Goal: Task Accomplishment & Management: Manage account settings

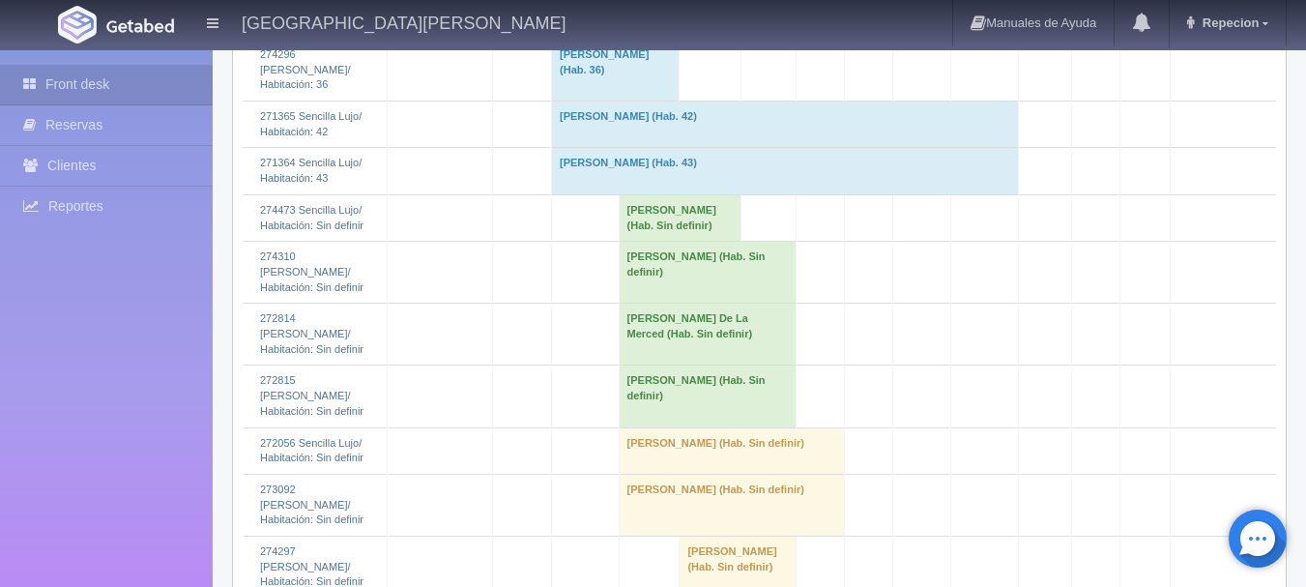
scroll to position [2611, 0]
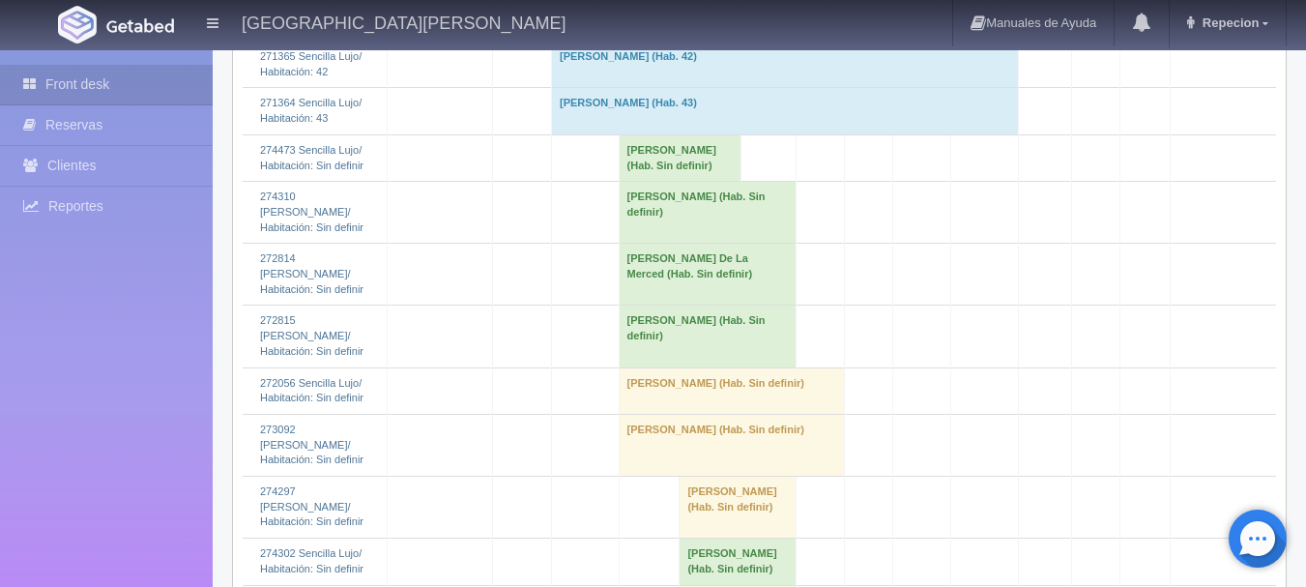
click at [642, 181] on td "[PERSON_NAME] (Hab. Sin definir)" at bounding box center [680, 157] width 123 height 46
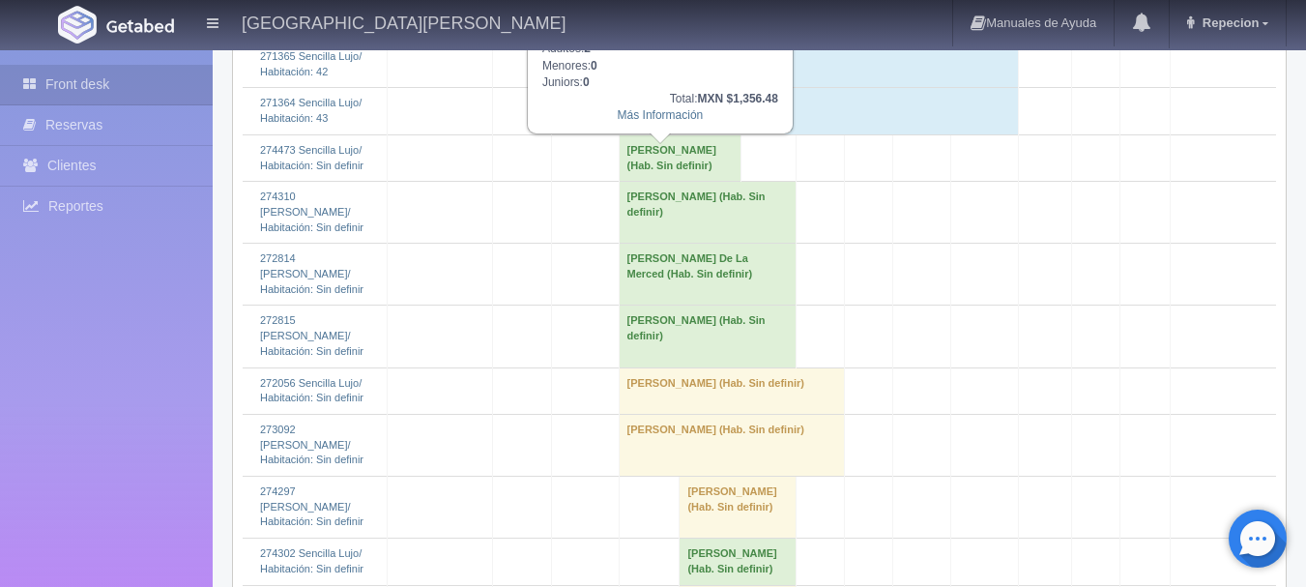
click at [642, 181] on td "[PERSON_NAME] (Hab. Sin definir)" at bounding box center [680, 157] width 123 height 46
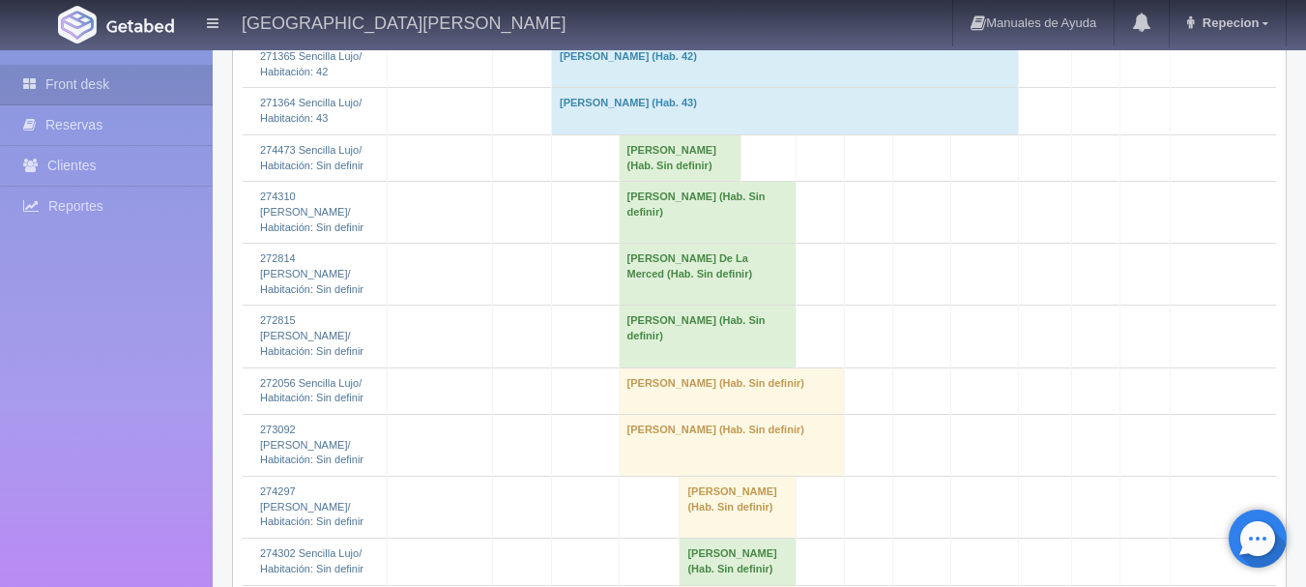
click at [648, 218] on td "[PERSON_NAME] (Hab. Sin definir)" at bounding box center [707, 213] width 177 height 62
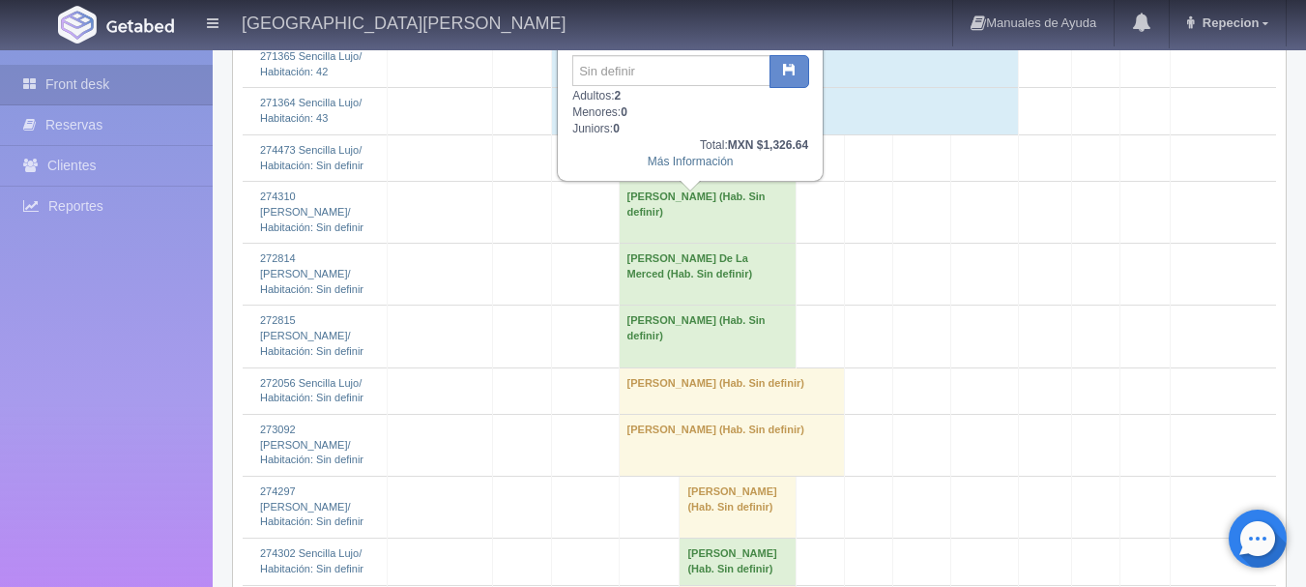
click at [648, 218] on td "[PERSON_NAME] (Hab. Sin definir)" at bounding box center [707, 213] width 177 height 62
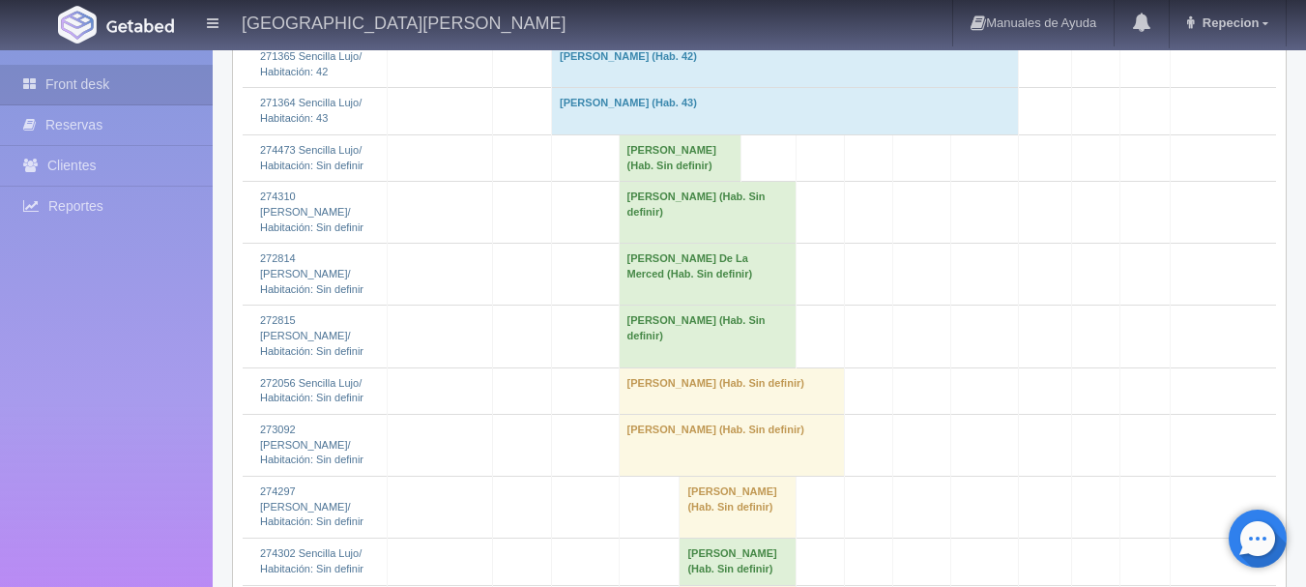
click at [661, 268] on td "[PERSON_NAME] De La Merced (Hab. Sin definir)" at bounding box center [707, 275] width 177 height 62
click at [713, 274] on td "[PERSON_NAME] De La Merced (Hab. Sin definir)" at bounding box center [707, 275] width 177 height 62
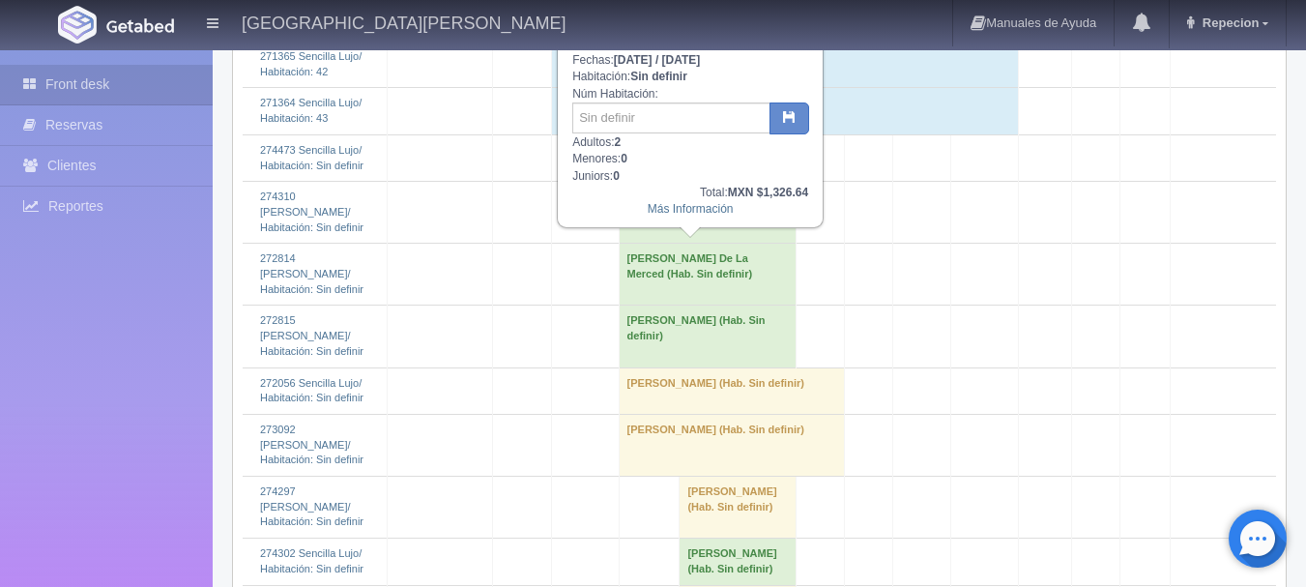
click at [713, 274] on td "[PERSON_NAME] De La Merced (Hab. Sin definir)" at bounding box center [707, 275] width 177 height 62
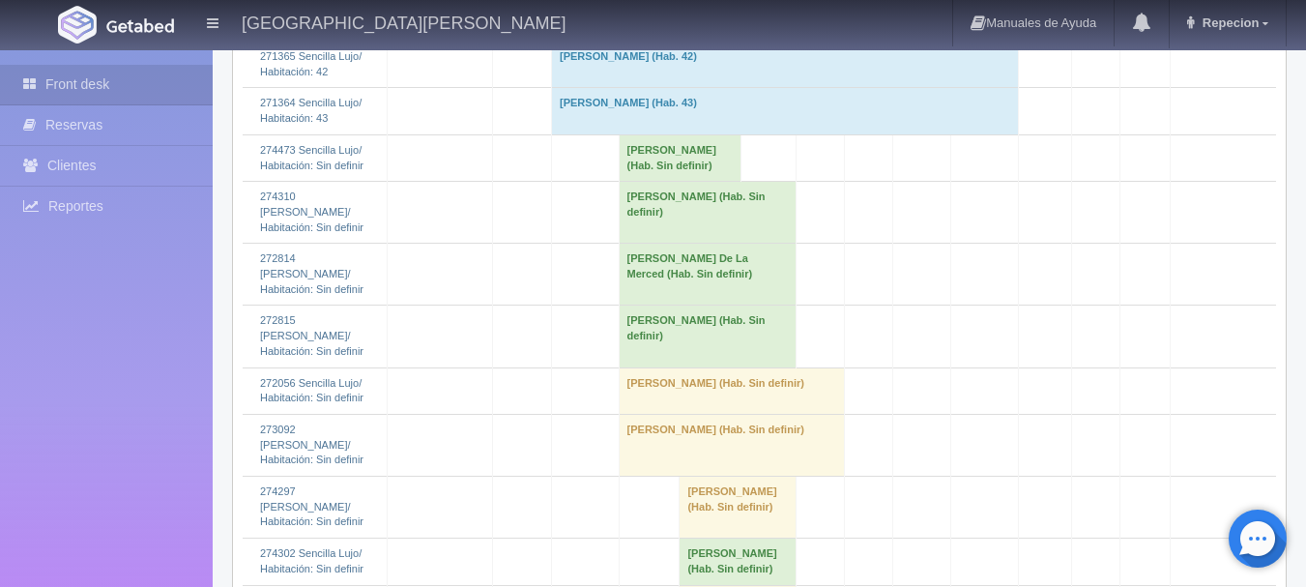
click at [692, 317] on td "[PERSON_NAME] (Hab. Sin definir)" at bounding box center [707, 337] width 177 height 62
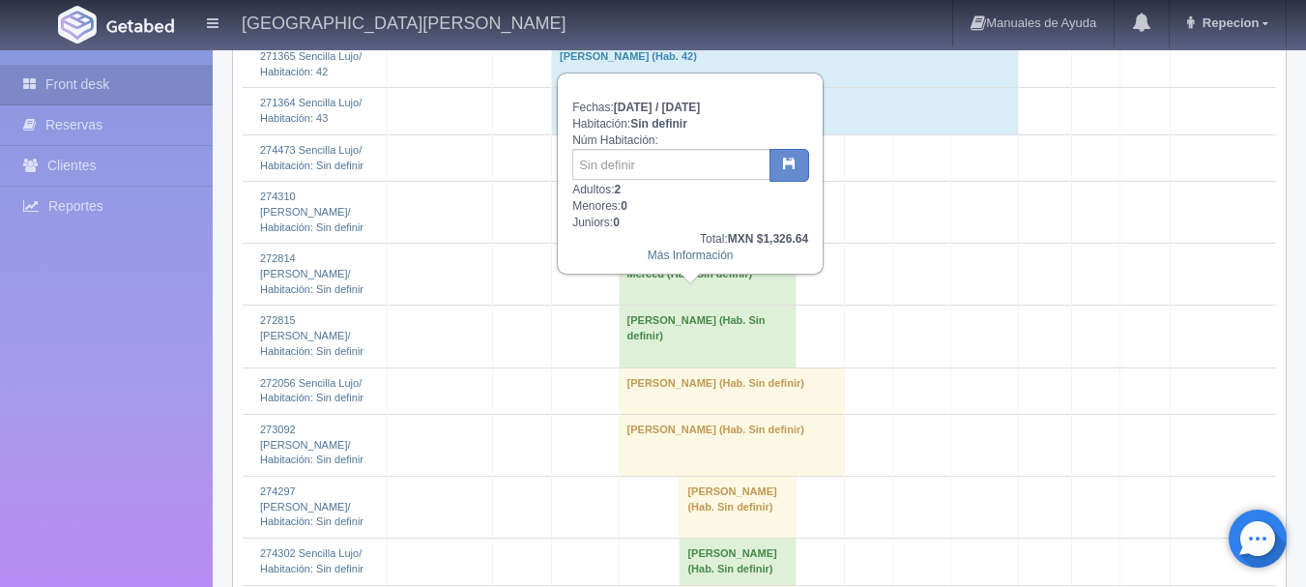
click at [692, 317] on td "[PERSON_NAME] (Hab. Sin definir)" at bounding box center [707, 337] width 177 height 62
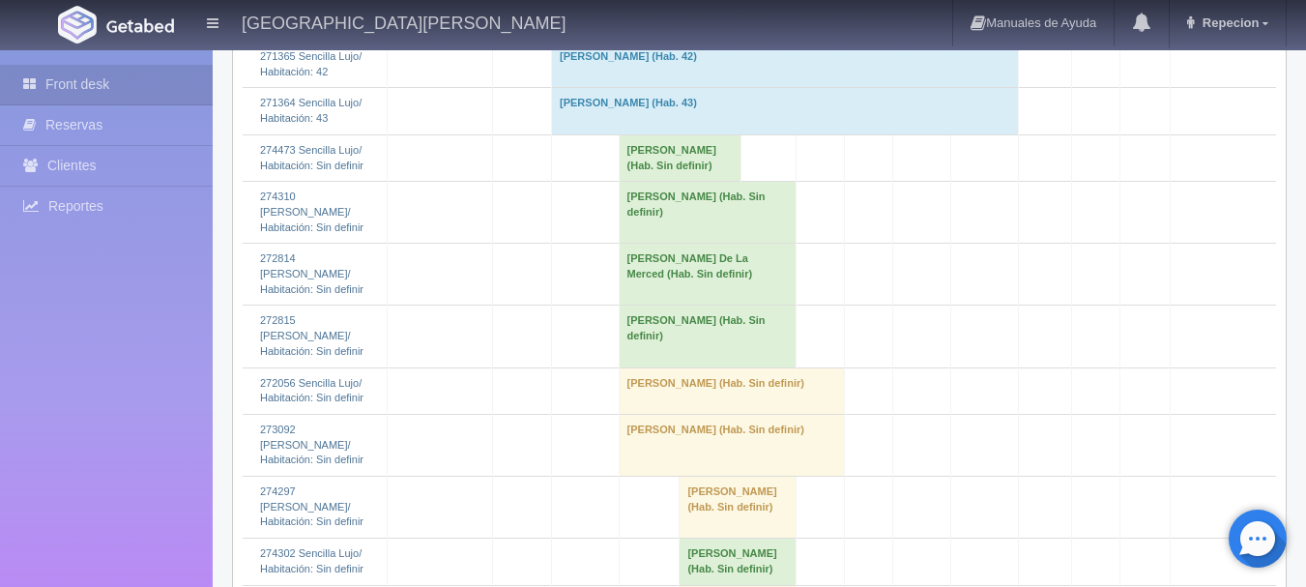
click at [690, 367] on td "[PERSON_NAME] (Hab. Sin definir)" at bounding box center [732, 390] width 226 height 46
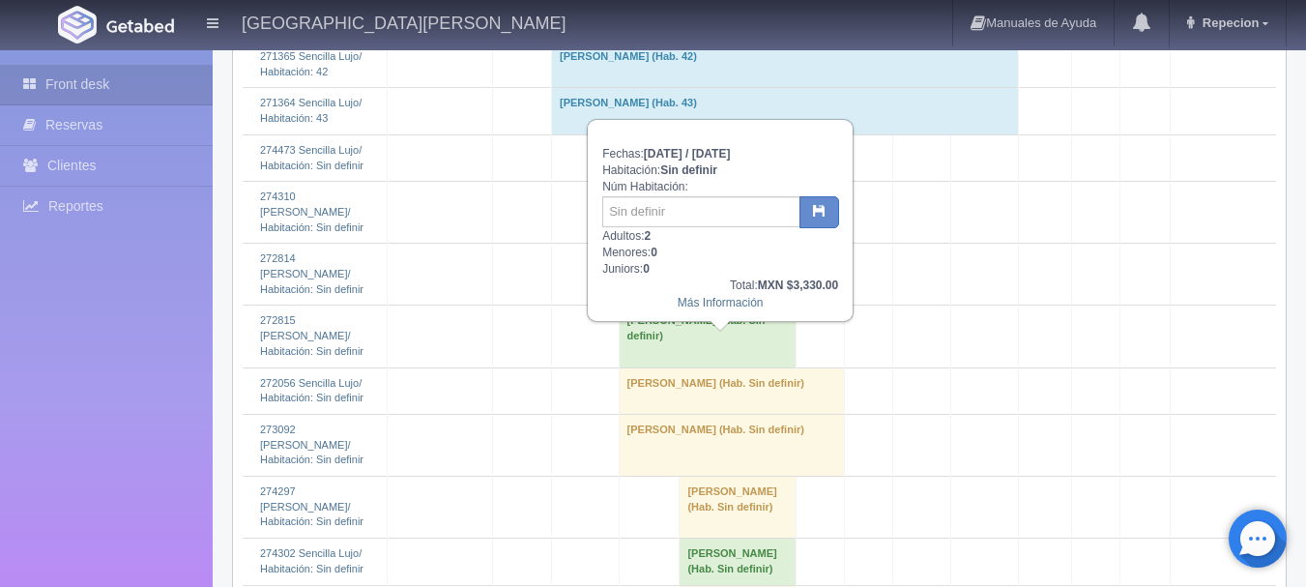
click at [690, 367] on td "[PERSON_NAME] (Hab. Sin definir)" at bounding box center [732, 390] width 226 height 46
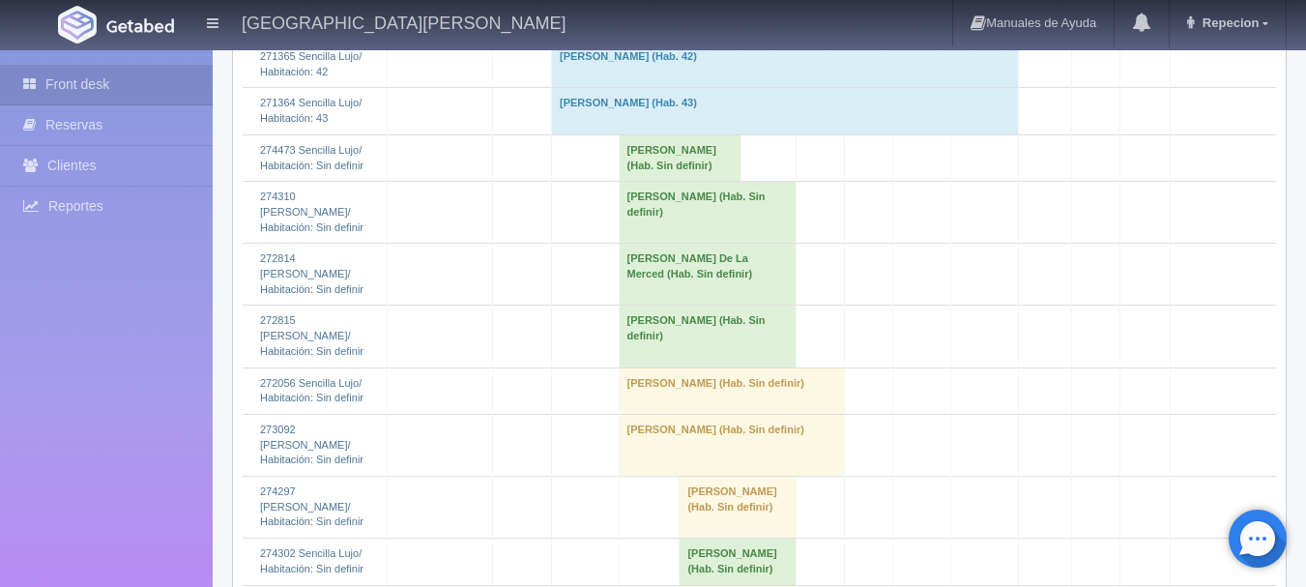
click at [679, 414] on td "[PERSON_NAME] (Hab. Sin definir)" at bounding box center [732, 445] width 226 height 62
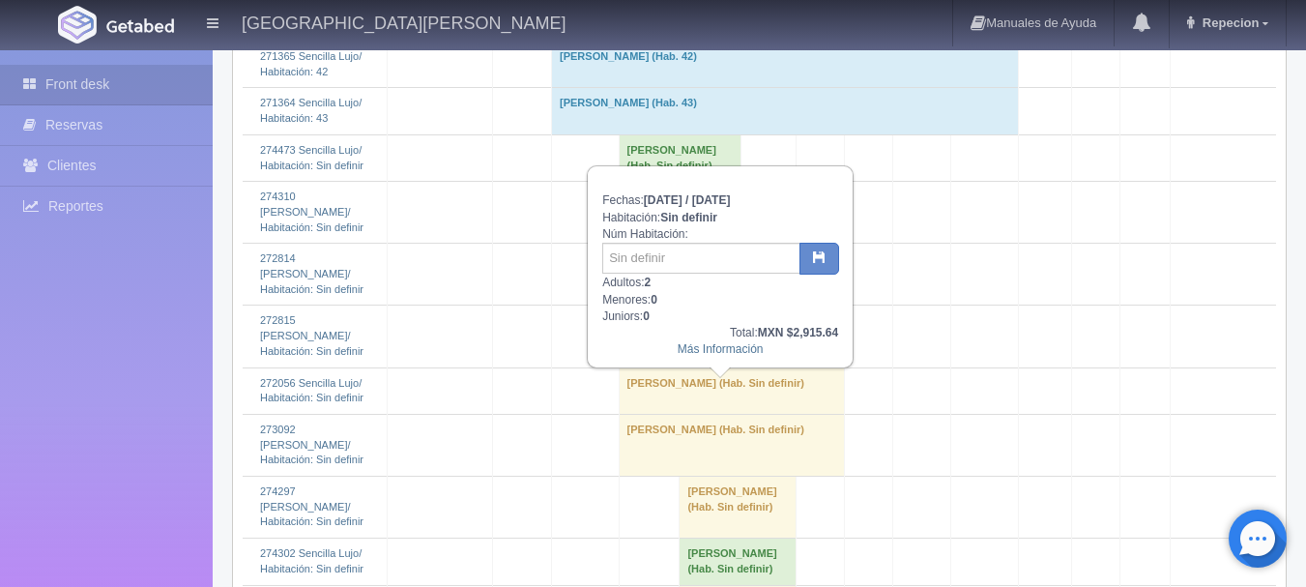
click at [679, 414] on td "[PERSON_NAME] (Hab. Sin definir)" at bounding box center [732, 445] width 226 height 62
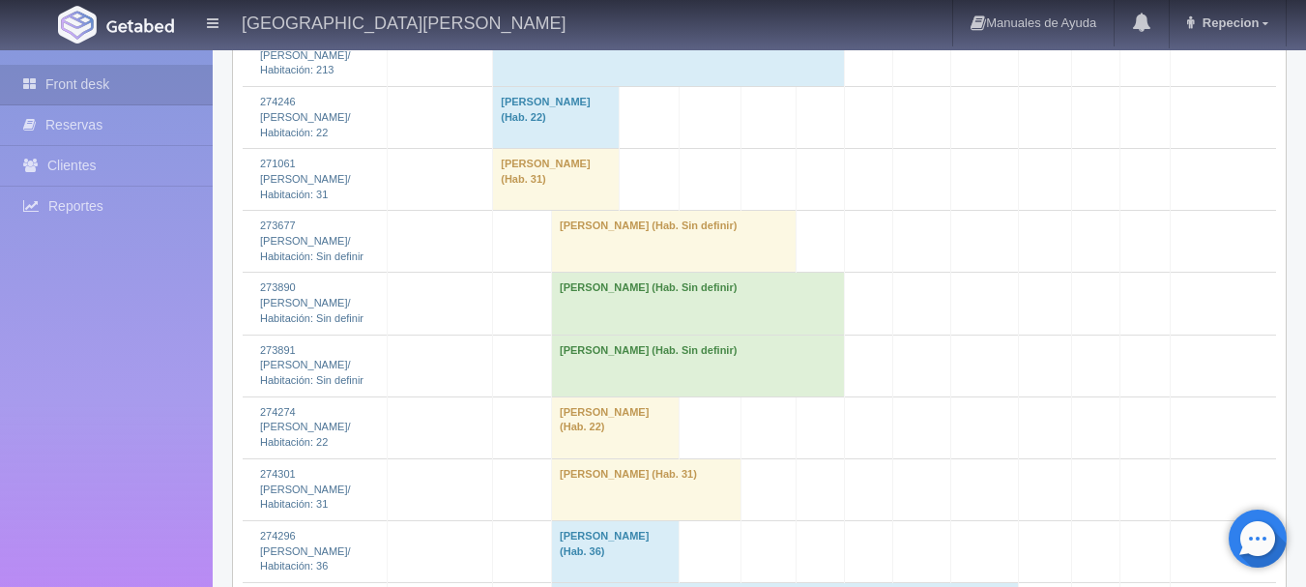
scroll to position [2127, 0]
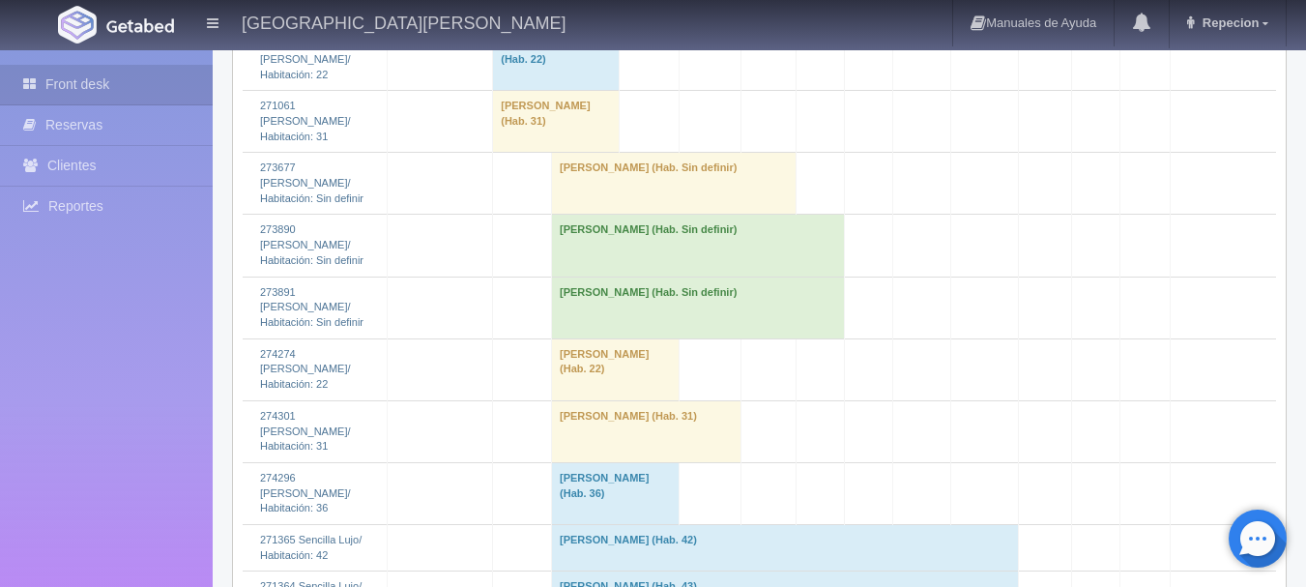
click at [635, 215] on td "[PERSON_NAME] (Hab. Sin definir)" at bounding box center [674, 184] width 245 height 62
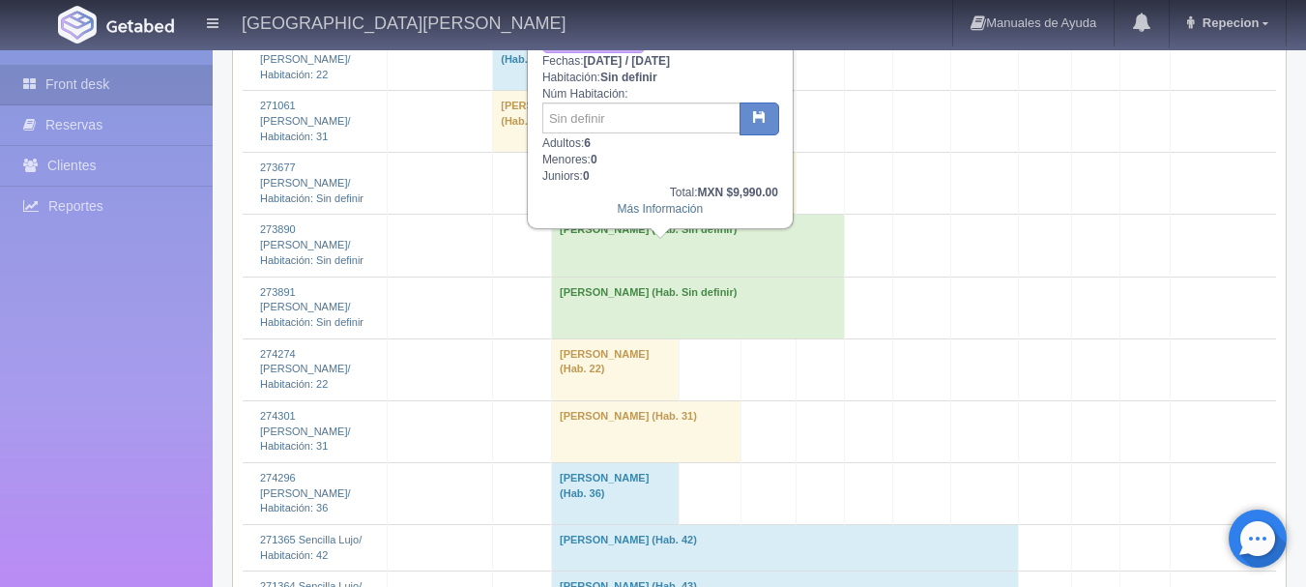
click at [593, 215] on td "[PERSON_NAME] (Hab. Sin definir)" at bounding box center [674, 184] width 245 height 62
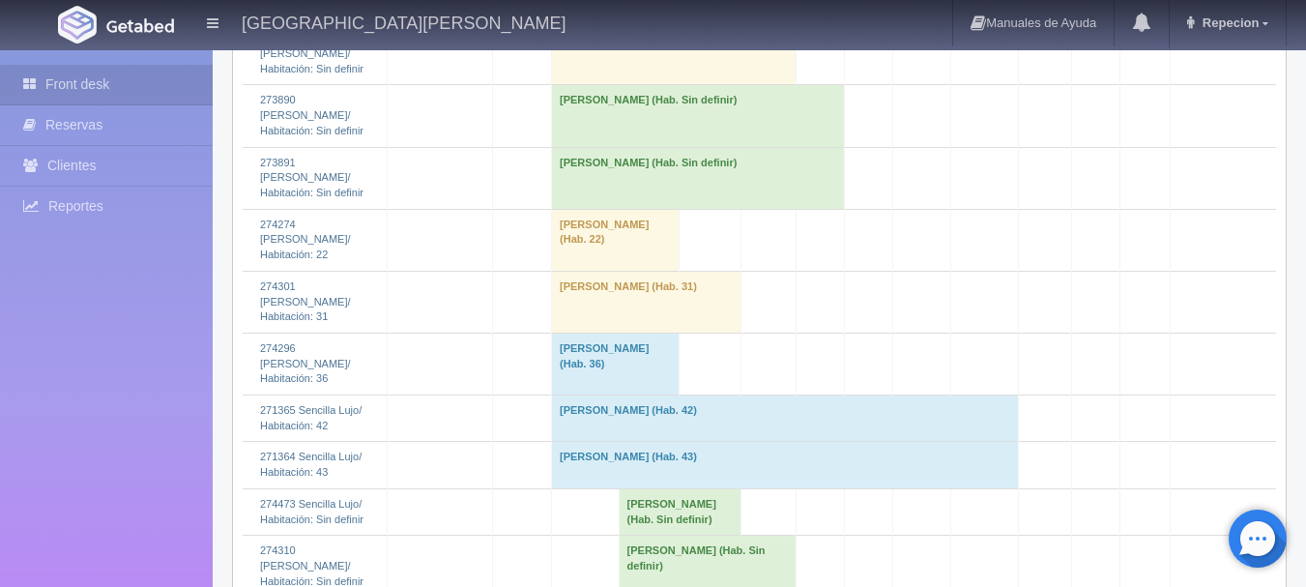
scroll to position [2224, 0]
